Goal: Information Seeking & Learning: Learn about a topic

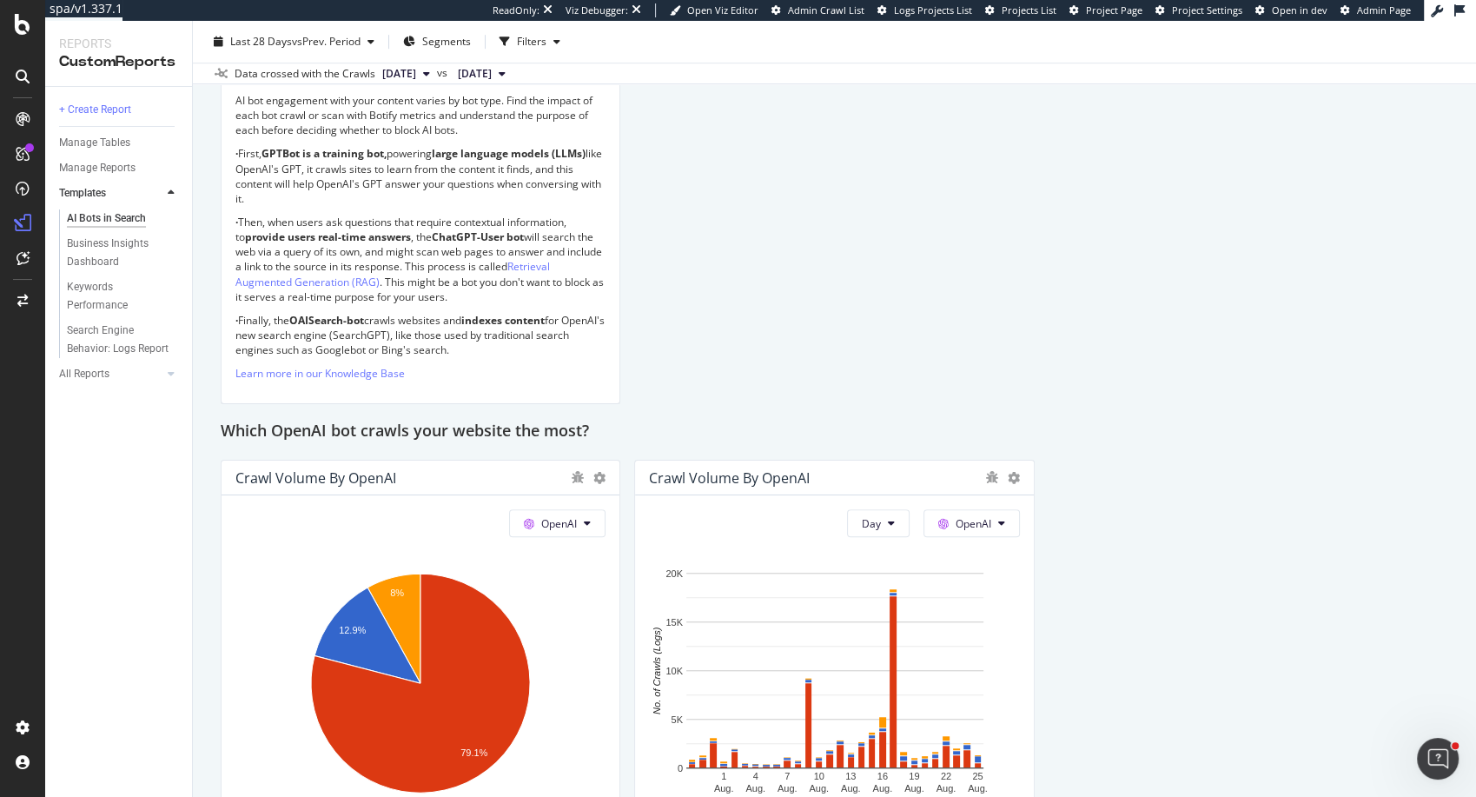
scroll to position [834, 0]
